Goal: Communication & Community: Answer question/provide support

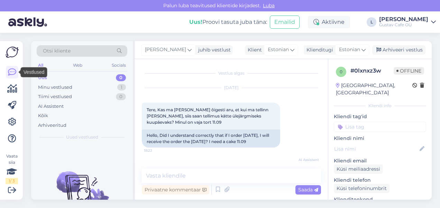
scroll to position [109, 0]
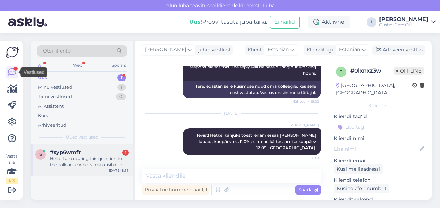
click at [97, 164] on div "Hello, I am routing this question to the colleague who is responsible for this …" at bounding box center [89, 162] width 79 height 12
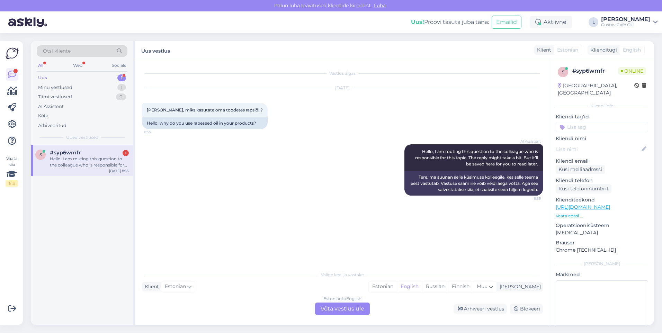
scroll to position [0, 0]
click at [269, 208] on div "Vestlus algas [DATE] Tere, miks kasutate oma toodetes rapsiõli? 8:55 Hello, why…" at bounding box center [345, 163] width 407 height 195
click at [397, 208] on div "Estonian" at bounding box center [383, 286] width 28 height 10
click at [339, 208] on div "Estonian to Estonian Võta vestlus üle" at bounding box center [342, 308] width 55 height 12
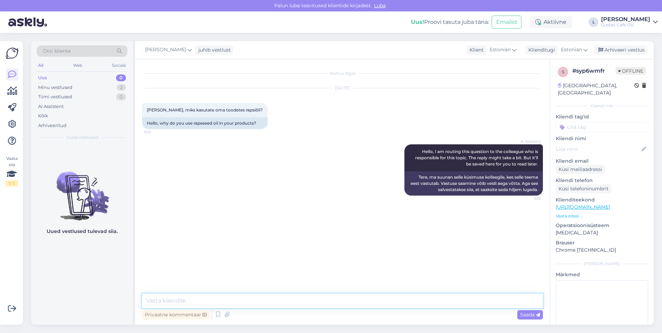
click at [279, 208] on textarea at bounding box center [342, 300] width 401 height 15
type textarea "Tervist! Tänan teid küsimuse eest."
click at [209, 110] on span "[PERSON_NAME], miks kasutate oma toodetes rapsiõli?" at bounding box center [205, 109] width 116 height 5
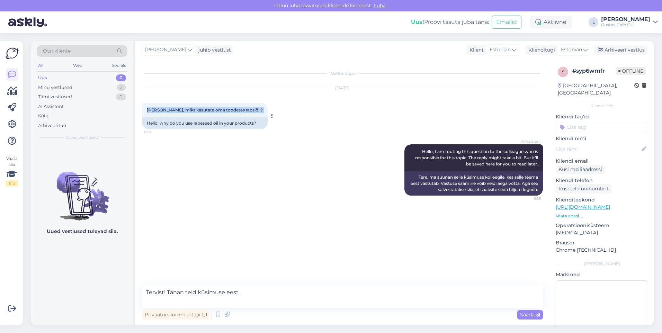
copy div "[PERSON_NAME], miks kasutate oma toodetes rapsiõli? 8:55"
click at [291, 208] on textarea "Tervist! Tänan teid küsimuse eest." at bounding box center [342, 296] width 401 height 23
